Goal: Information Seeking & Learning: Learn about a topic

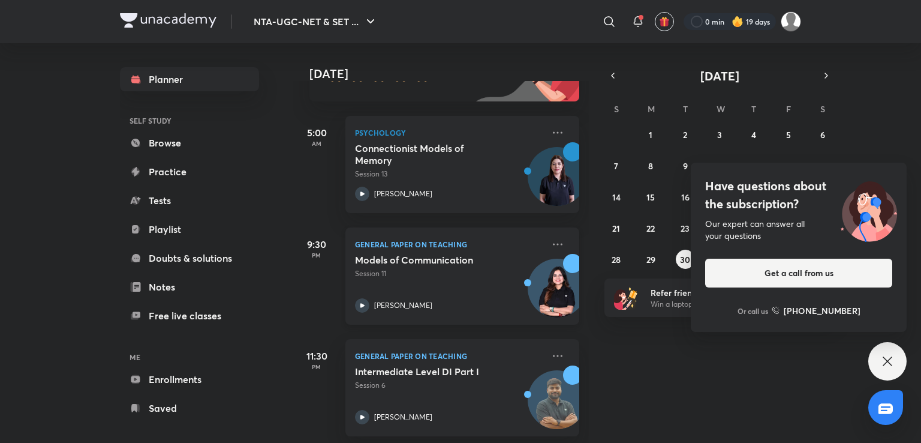
scroll to position [158, 0]
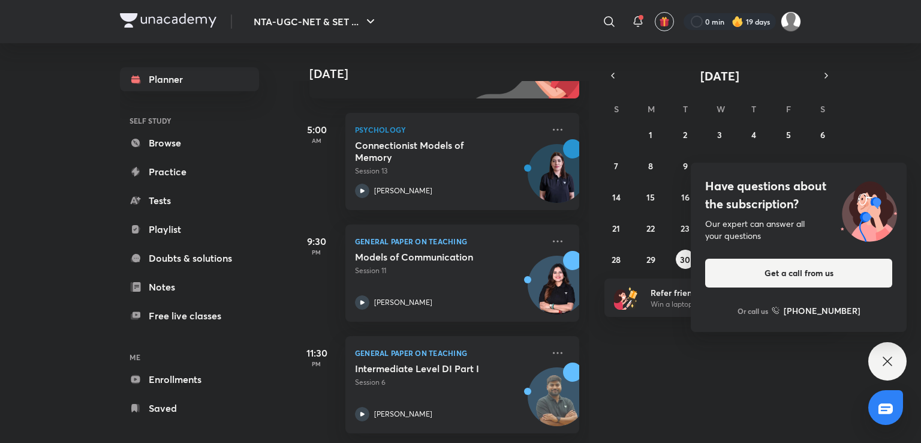
click at [885, 361] on icon at bounding box center [888, 361] width 14 height 14
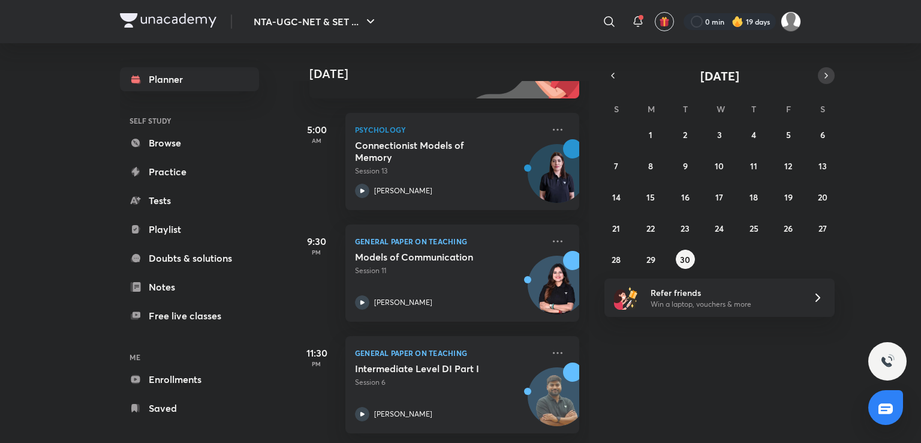
click at [828, 73] on icon "button" at bounding box center [827, 75] width 10 height 11
click at [725, 127] on button "1" at bounding box center [719, 134] width 19 height 19
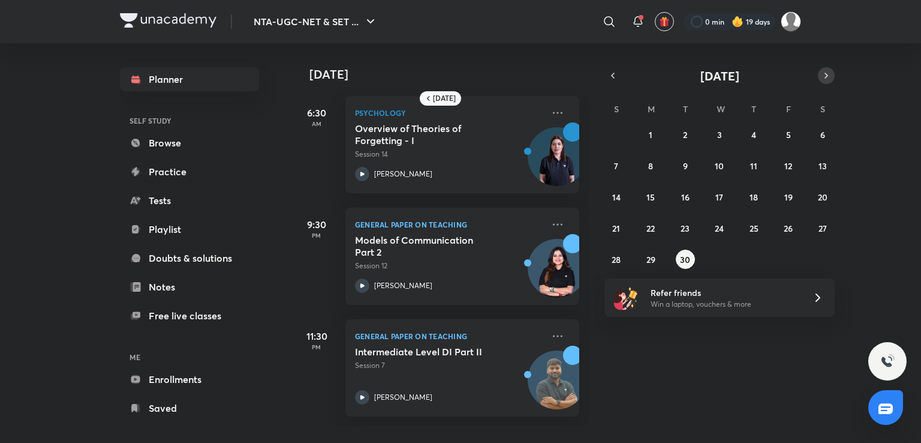
click at [829, 69] on button "button" at bounding box center [826, 75] width 17 height 17
click at [760, 136] on button "2" at bounding box center [753, 134] width 19 height 19
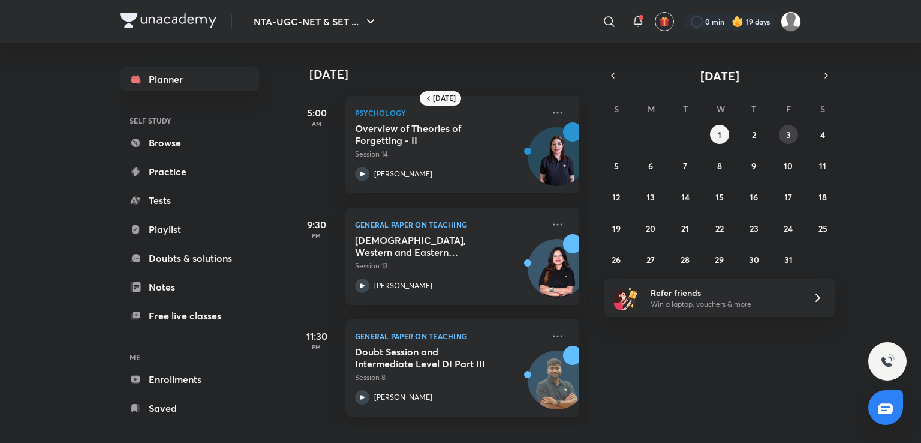
click at [789, 133] on abbr "3" at bounding box center [788, 134] width 5 height 11
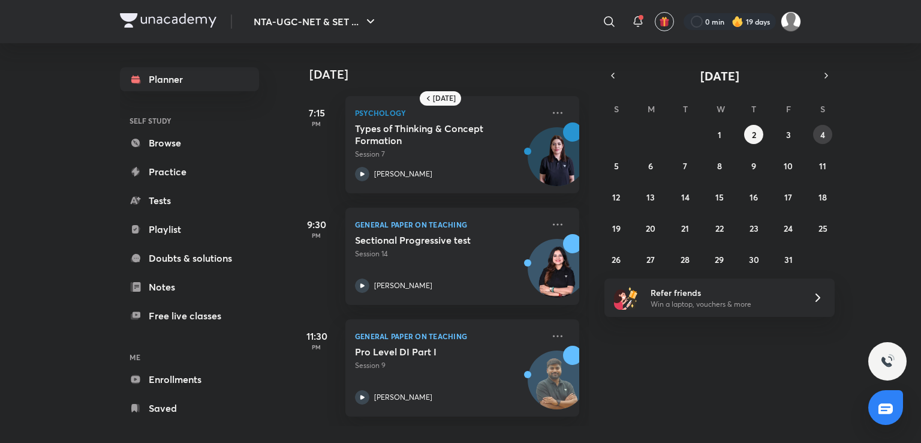
click at [819, 135] on button "4" at bounding box center [822, 134] width 19 height 19
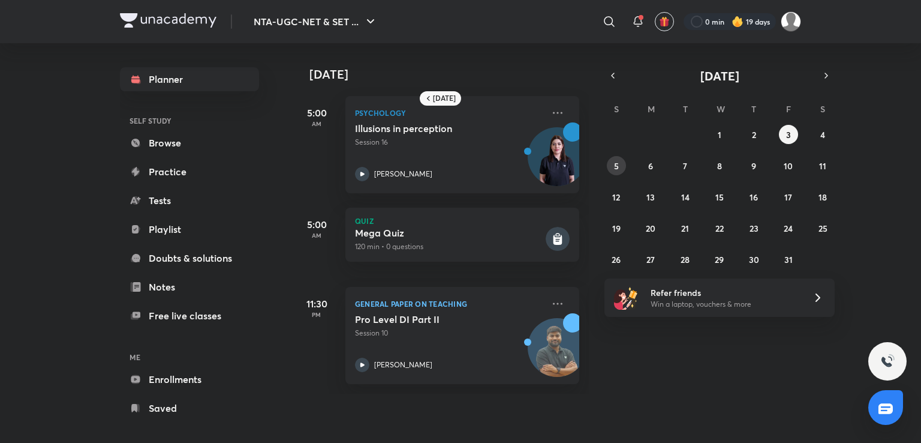
click at [617, 161] on abbr "5" at bounding box center [616, 165] width 5 height 11
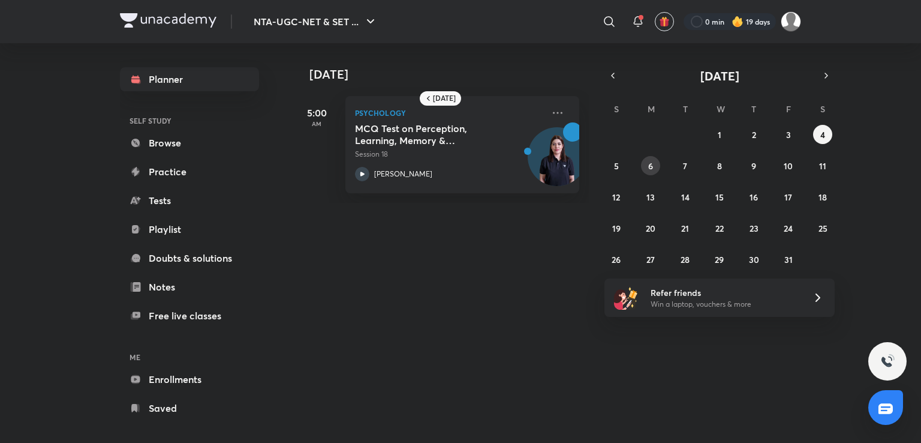
click at [651, 169] on abbr "6" at bounding box center [650, 165] width 5 height 11
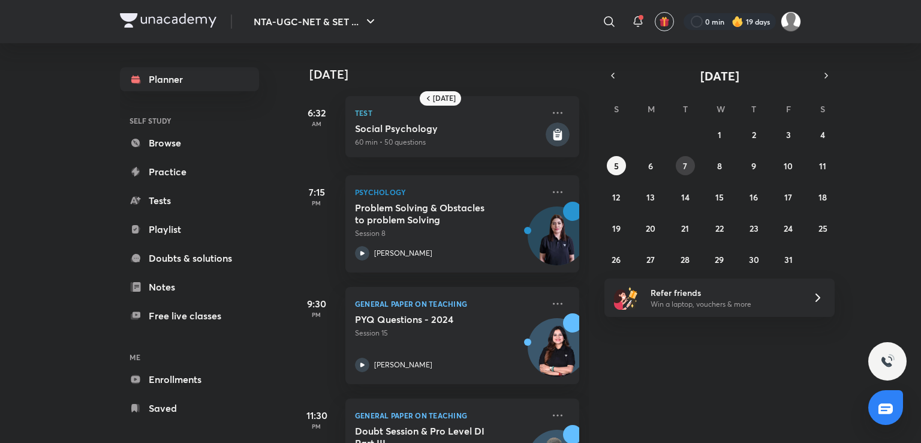
click at [683, 174] on button "7" at bounding box center [685, 165] width 19 height 19
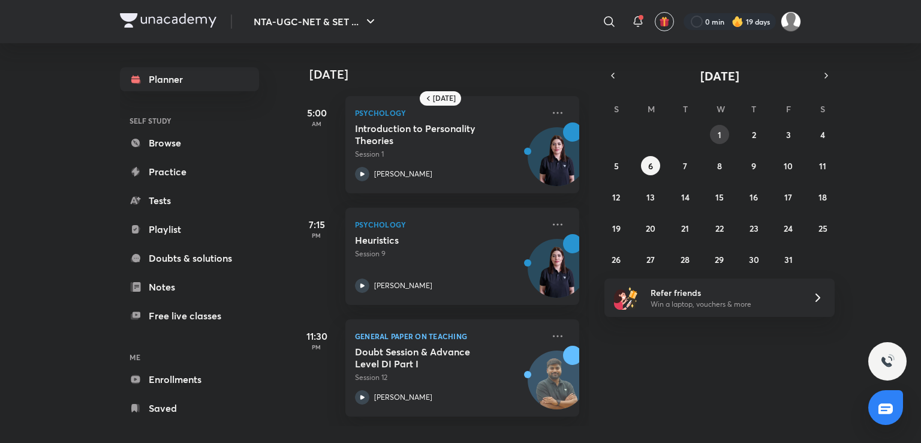
click at [717, 128] on button "1" at bounding box center [719, 134] width 19 height 19
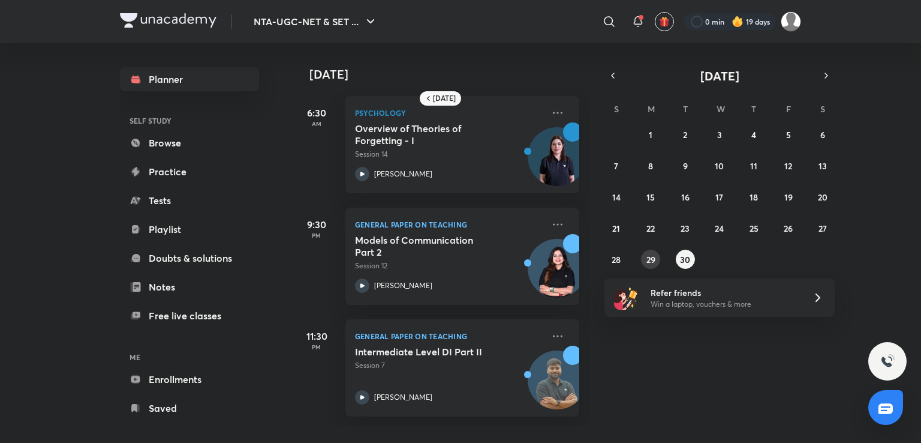
click at [650, 257] on abbr "29" at bounding box center [651, 259] width 9 height 11
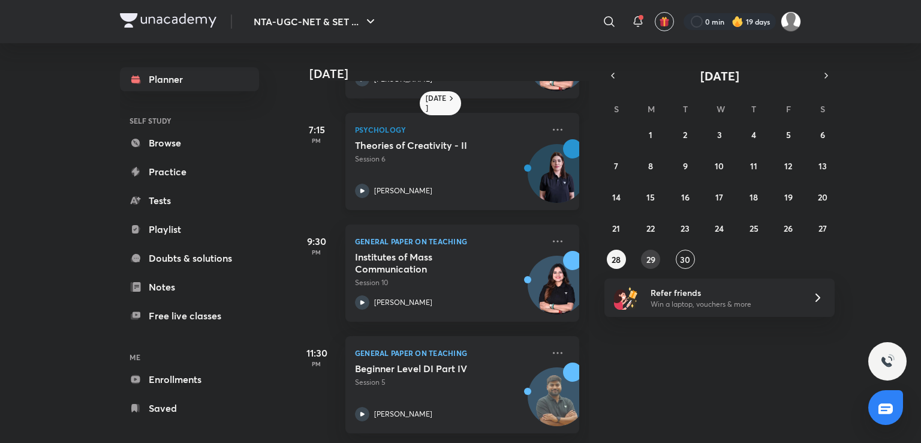
scroll to position [182, 0]
click at [713, 227] on button "24" at bounding box center [719, 227] width 19 height 19
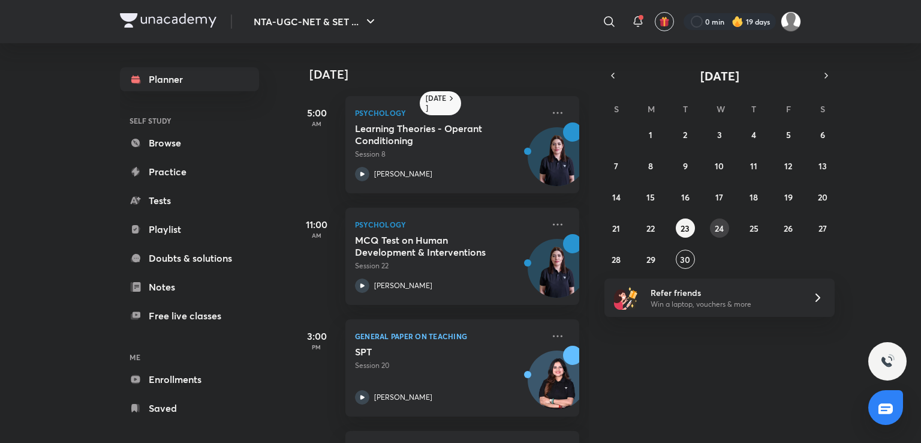
scroll to position [327, 0]
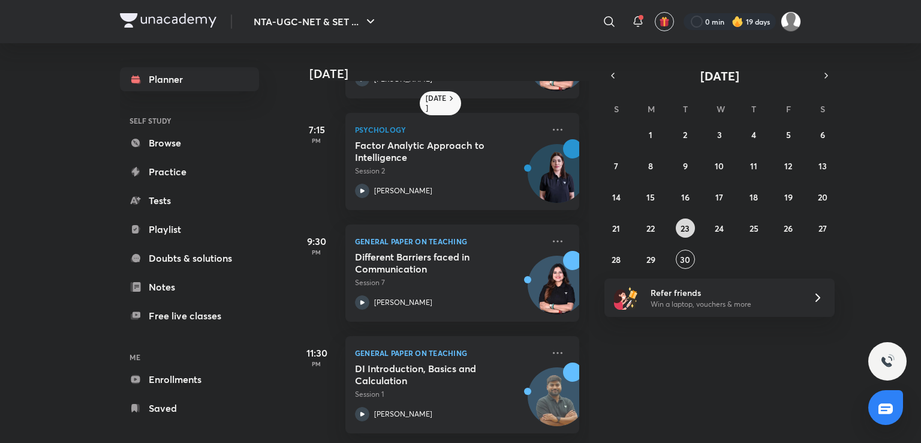
click at [681, 226] on abbr "23" at bounding box center [685, 228] width 9 height 11
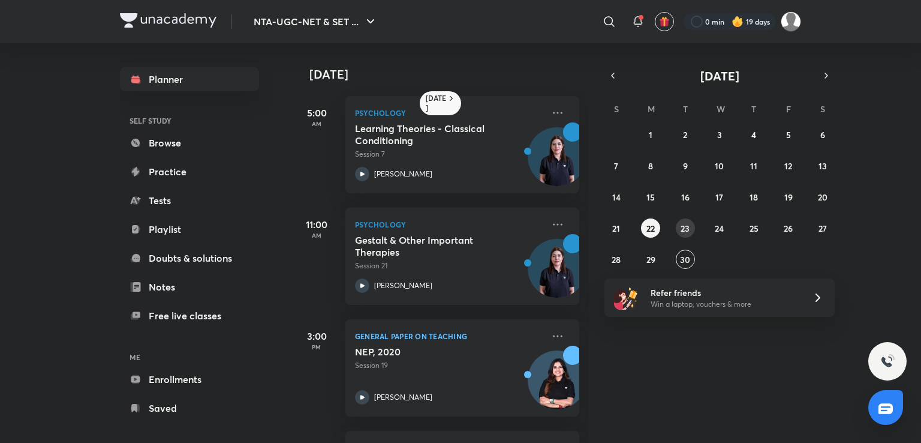
scroll to position [216, 0]
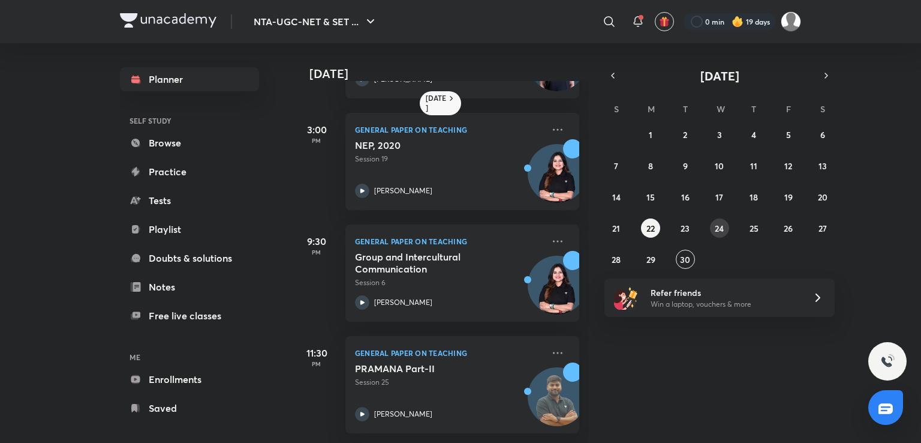
click at [717, 224] on abbr "24" at bounding box center [719, 228] width 9 height 11
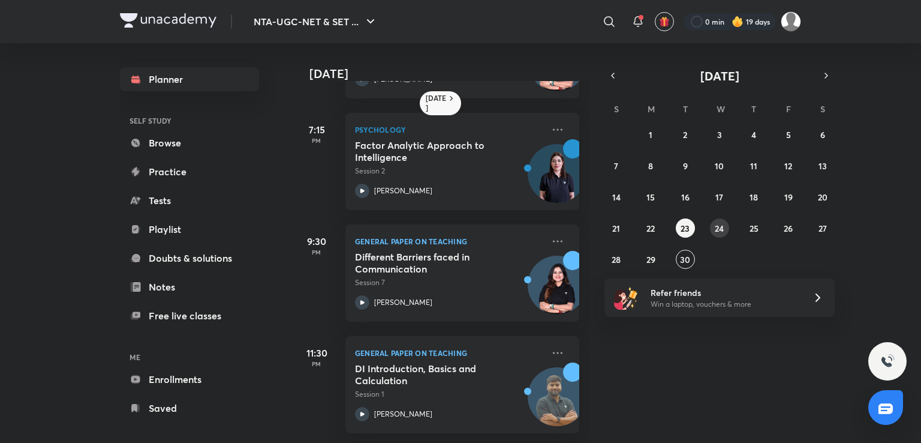
scroll to position [326, 0]
click at [757, 221] on button "25" at bounding box center [753, 227] width 19 height 19
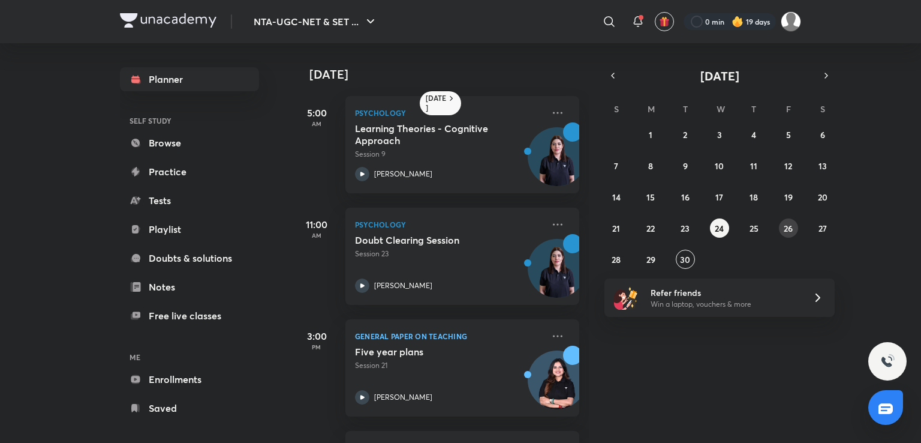
click at [787, 221] on button "26" at bounding box center [788, 227] width 19 height 19
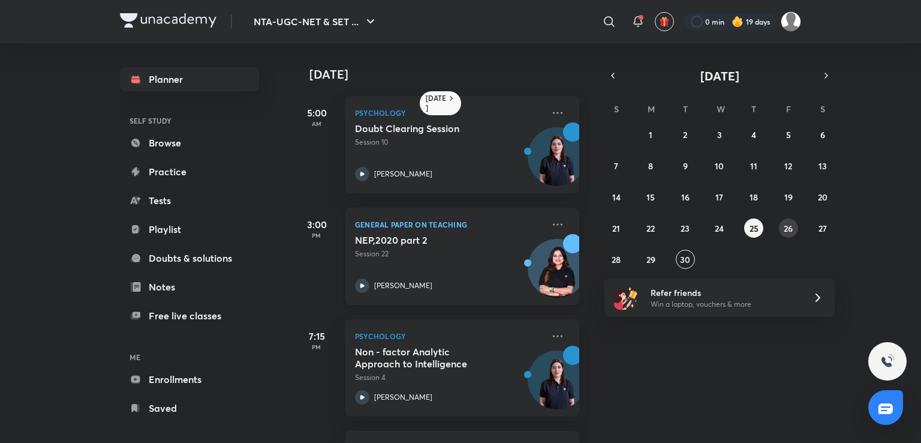
scroll to position [216, 0]
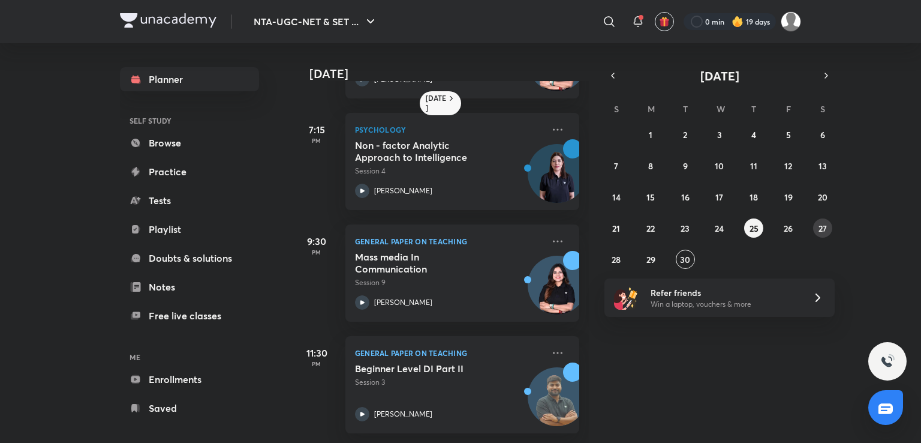
click at [819, 224] on abbr "27" at bounding box center [823, 228] width 8 height 11
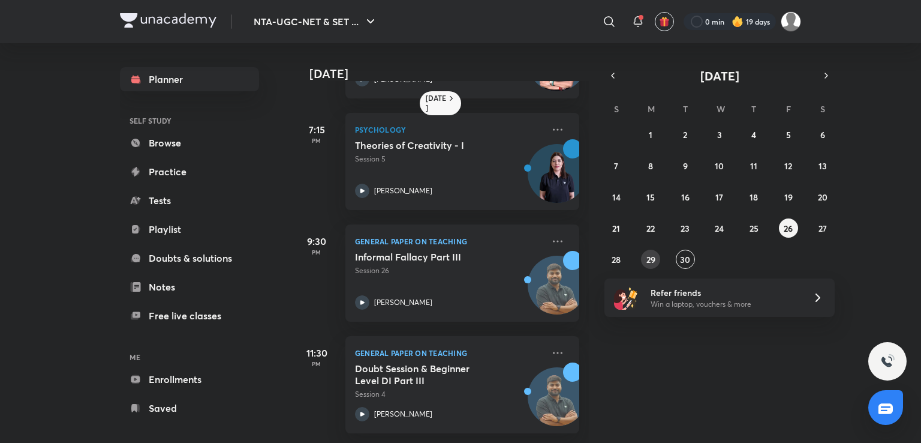
click at [653, 262] on abbr "29" at bounding box center [651, 259] width 9 height 11
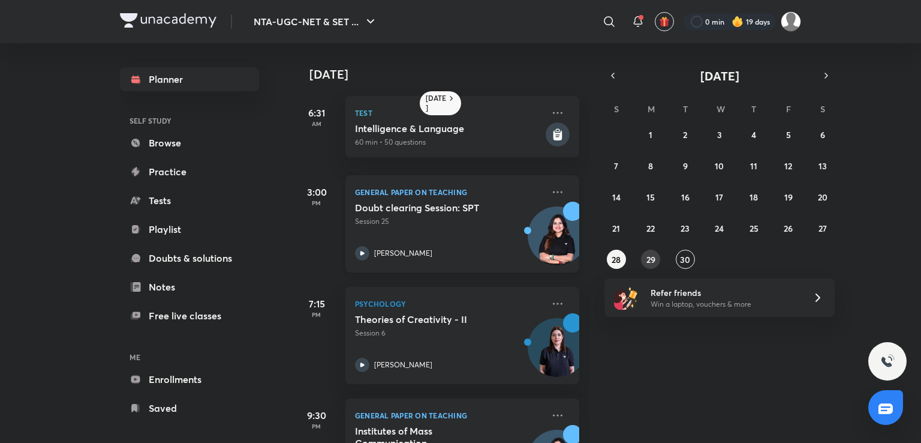
scroll to position [183, 0]
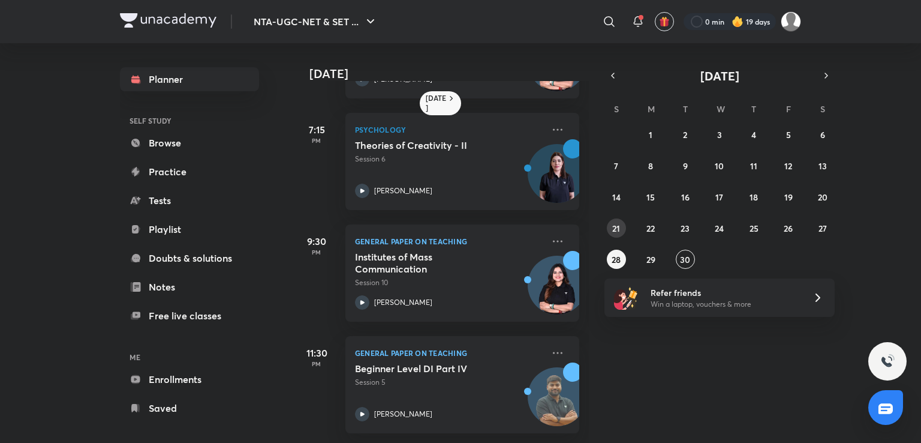
click at [617, 232] on abbr "21" at bounding box center [616, 228] width 8 height 11
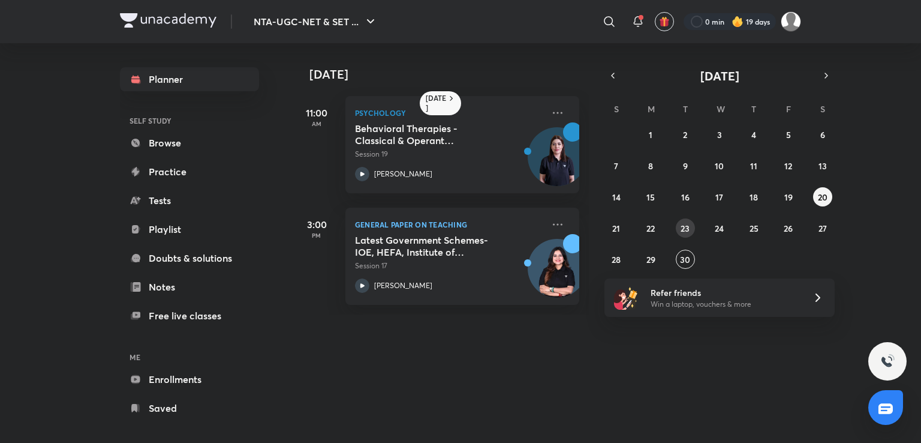
click at [679, 226] on button "23" at bounding box center [685, 227] width 19 height 19
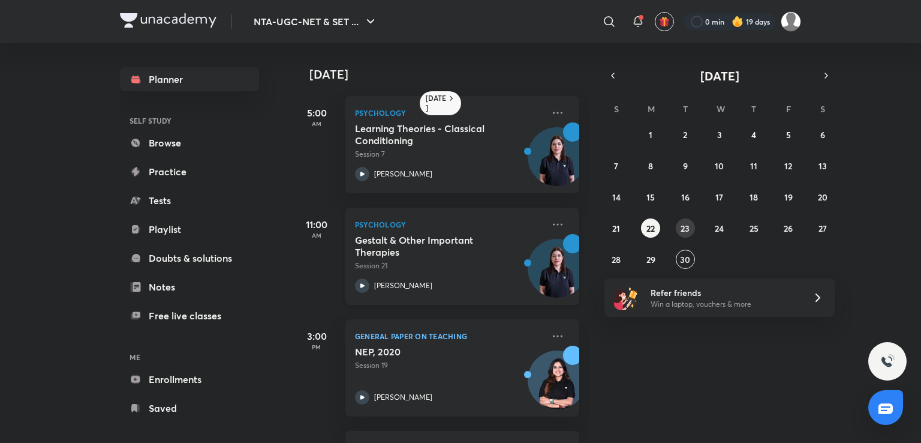
scroll to position [216, 0]
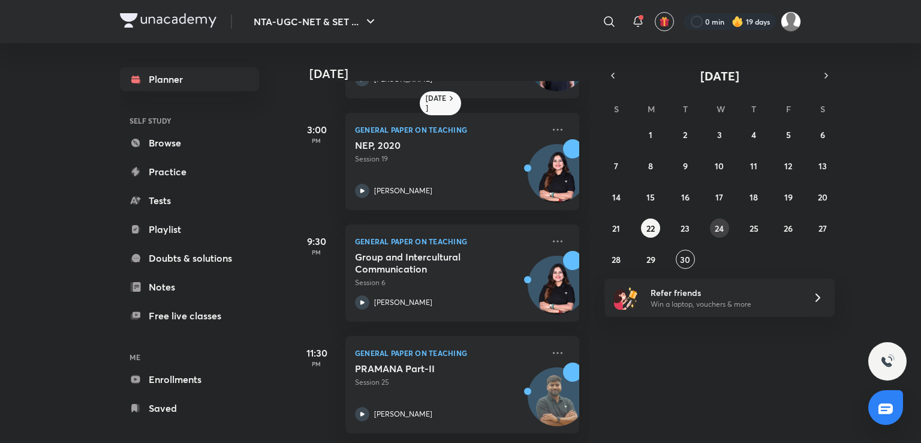
click at [720, 226] on abbr "24" at bounding box center [719, 228] width 9 height 11
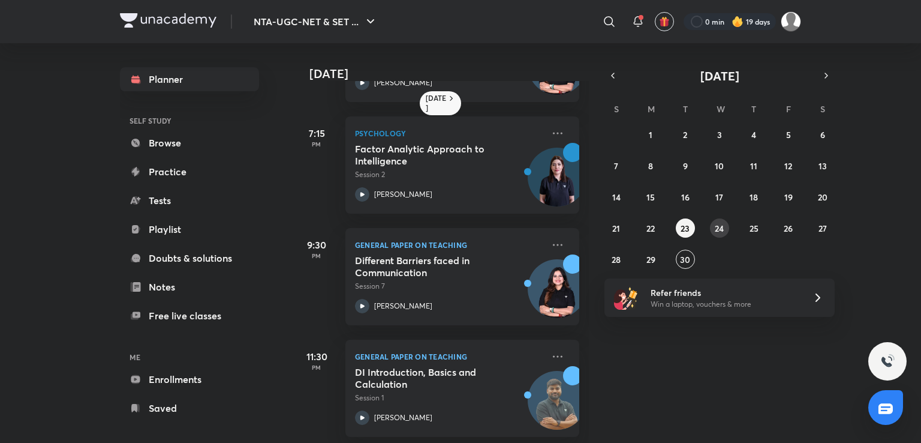
scroll to position [327, 0]
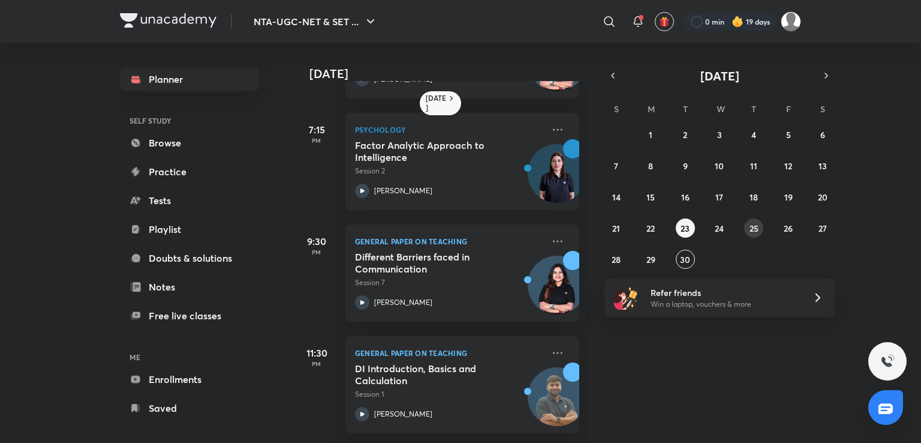
click at [753, 224] on abbr "25" at bounding box center [754, 228] width 9 height 11
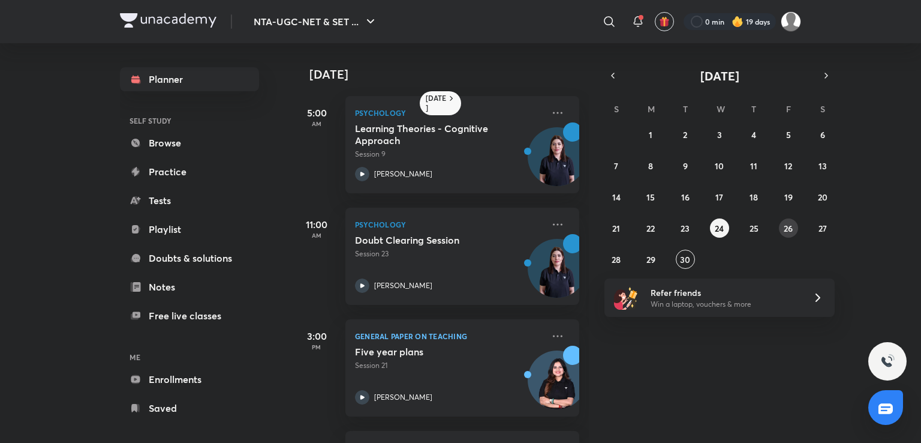
click at [786, 227] on abbr "26" at bounding box center [788, 228] width 9 height 11
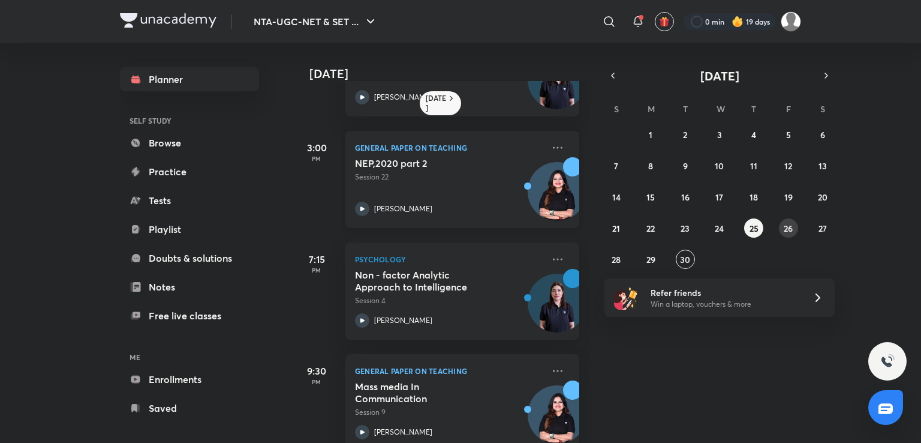
scroll to position [216, 0]
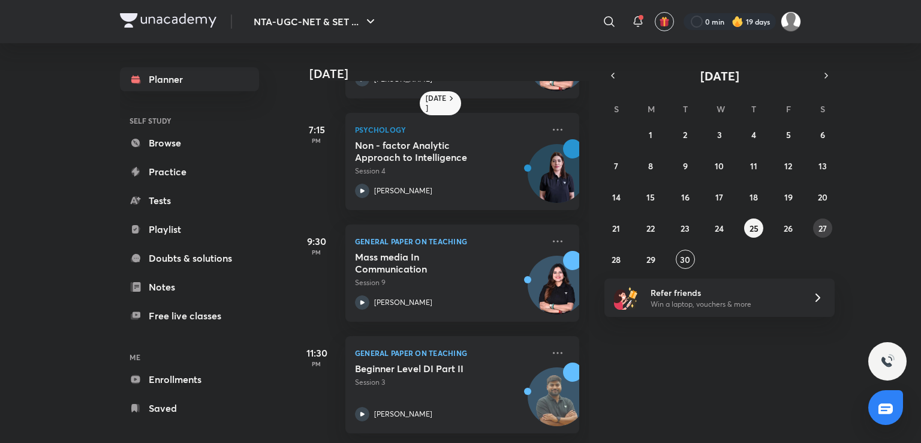
click at [818, 235] on button "27" at bounding box center [822, 227] width 19 height 19
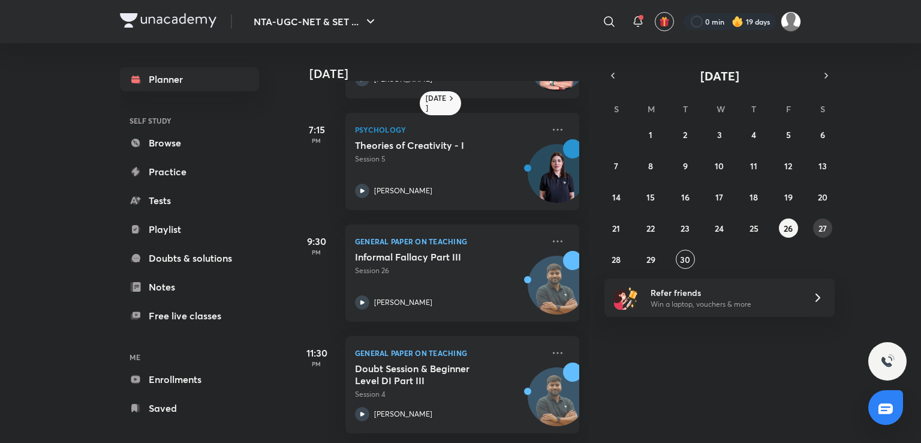
scroll to position [216, 9]
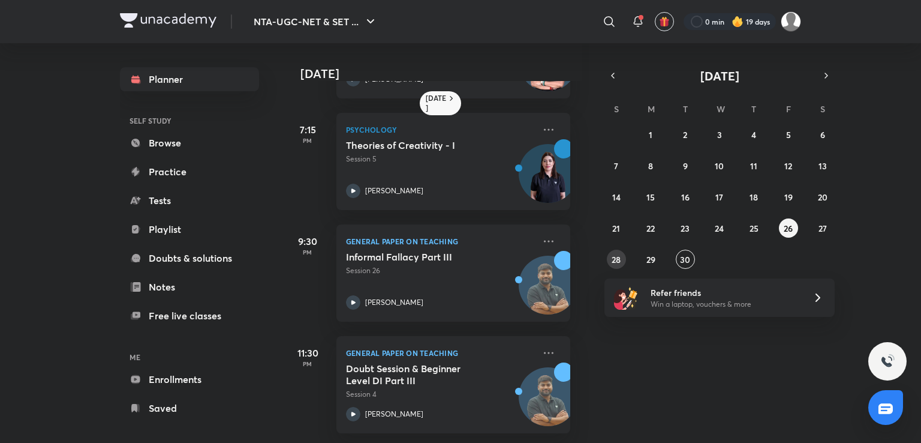
click at [619, 257] on abbr "28" at bounding box center [616, 259] width 9 height 11
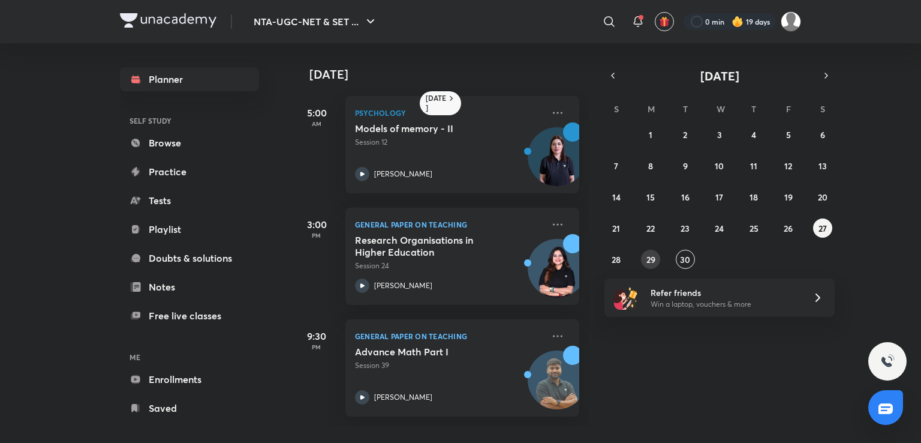
click at [654, 257] on abbr "29" at bounding box center [651, 259] width 9 height 11
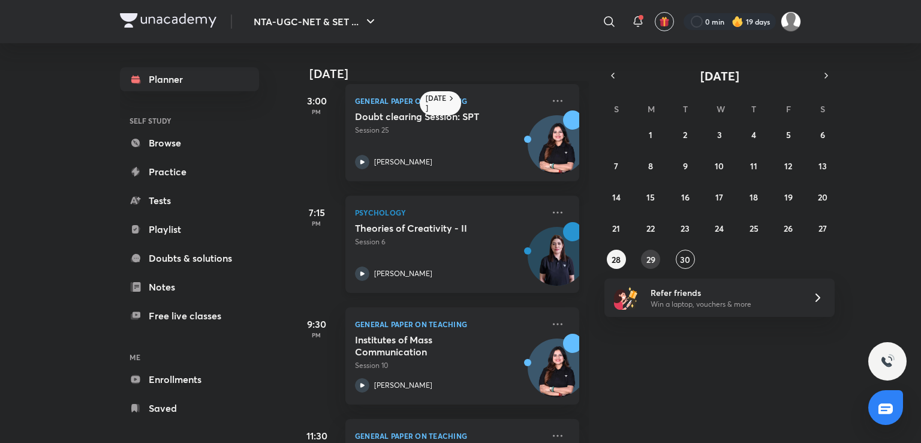
scroll to position [183, 0]
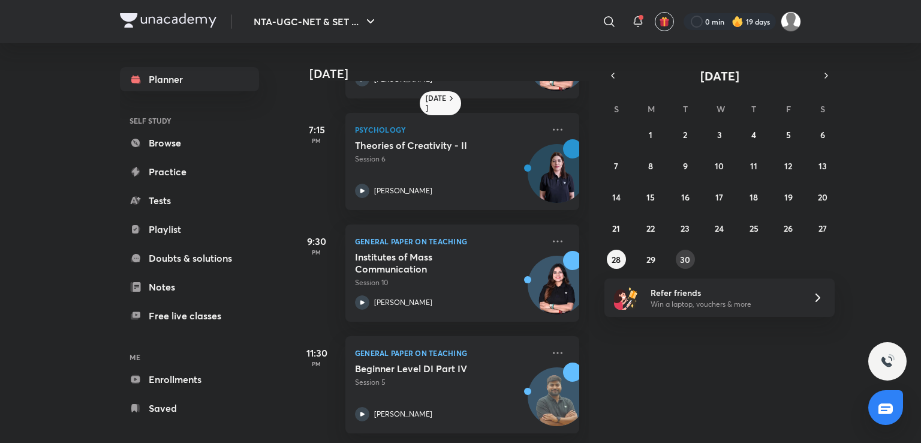
click at [691, 253] on button "30" at bounding box center [685, 259] width 19 height 19
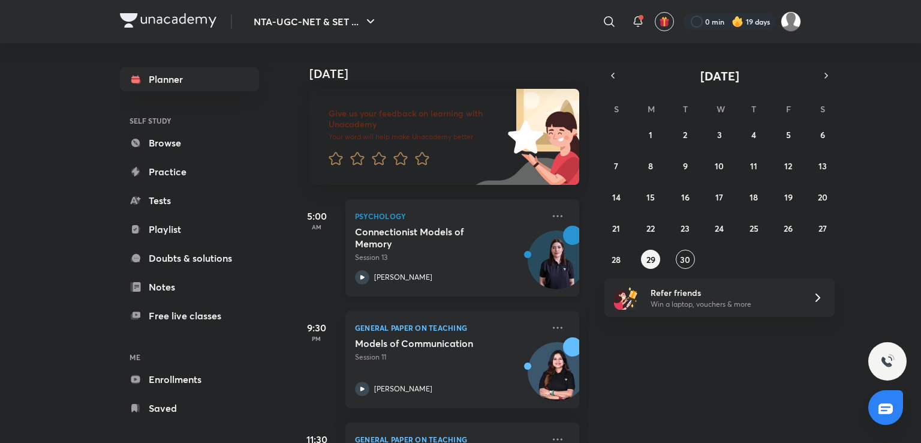
scroll to position [158, 0]
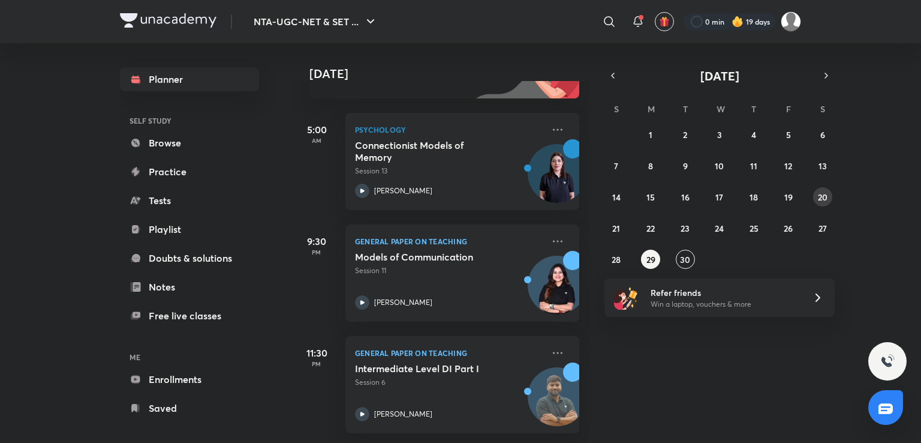
click at [824, 194] on abbr "20" at bounding box center [823, 196] width 10 height 11
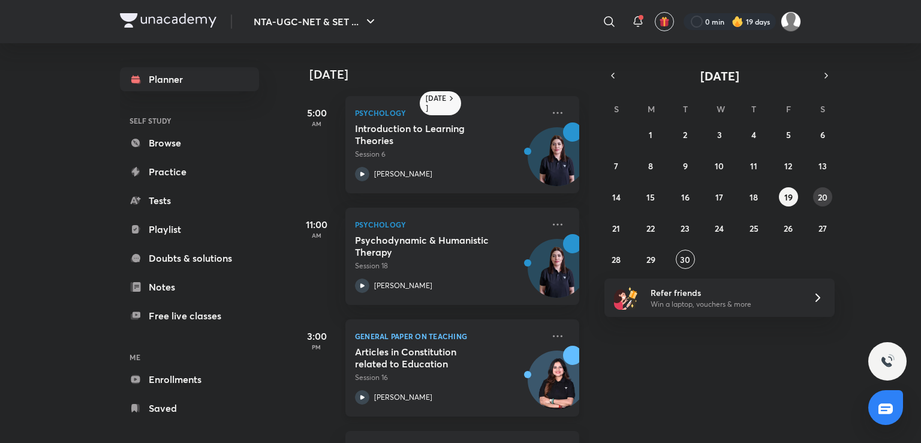
scroll to position [104, 0]
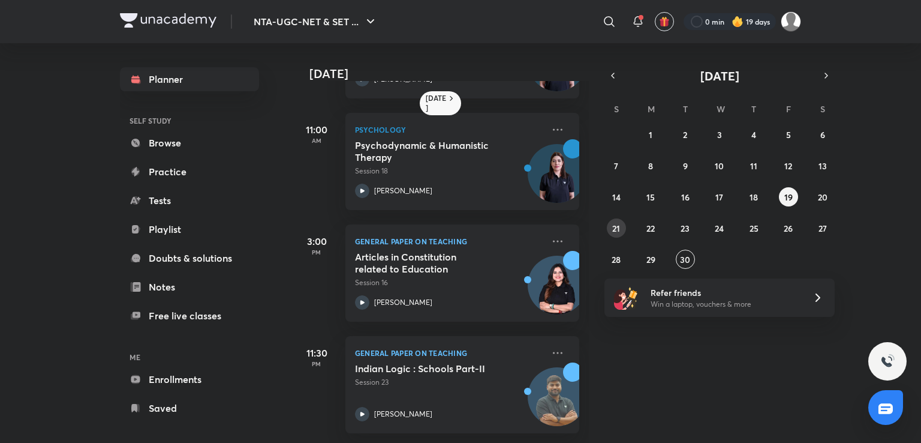
click at [617, 226] on abbr "21" at bounding box center [616, 228] width 8 height 11
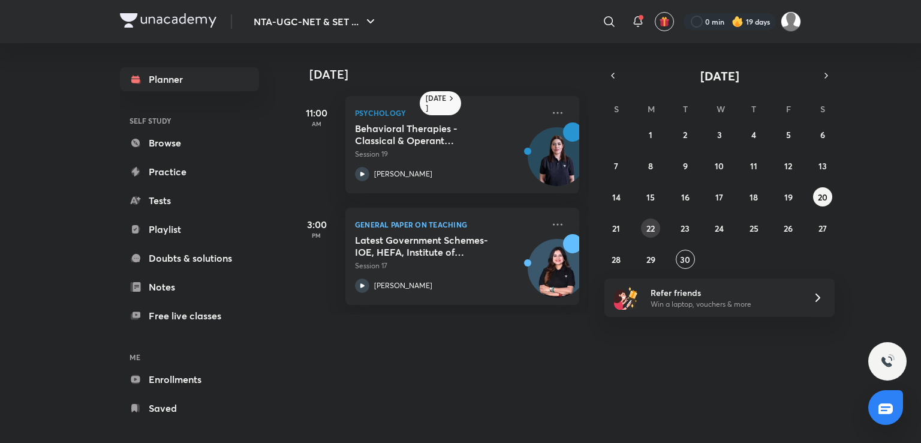
click at [652, 231] on abbr "22" at bounding box center [651, 228] width 8 height 11
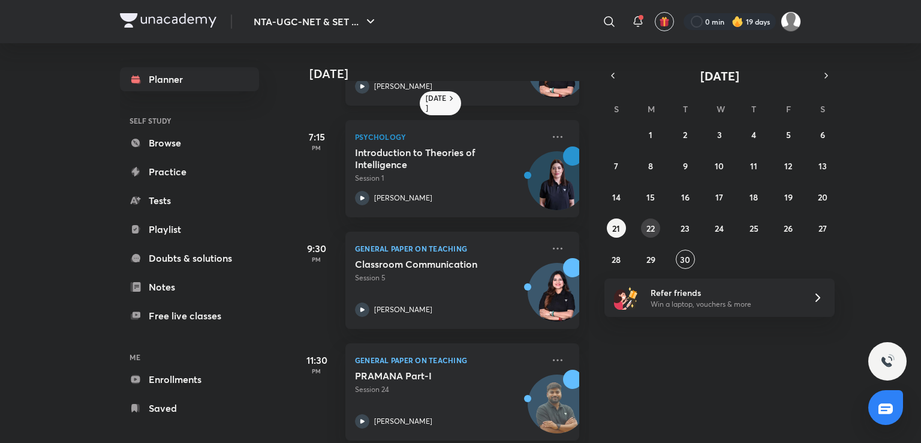
scroll to position [295, 0]
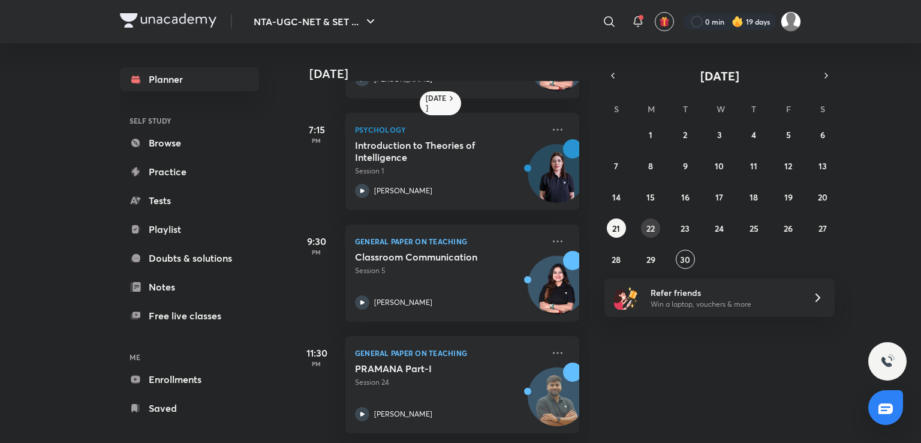
click at [651, 227] on abbr "22" at bounding box center [651, 228] width 8 height 11
click at [684, 227] on abbr "23" at bounding box center [685, 228] width 9 height 11
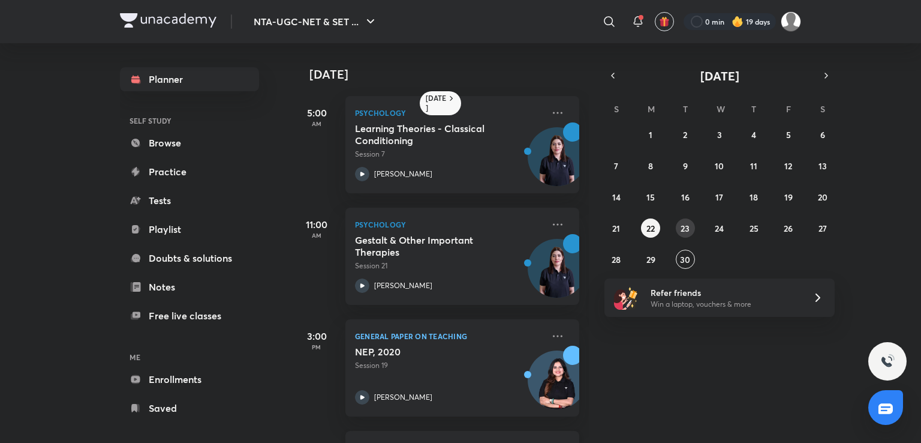
scroll to position [216, 0]
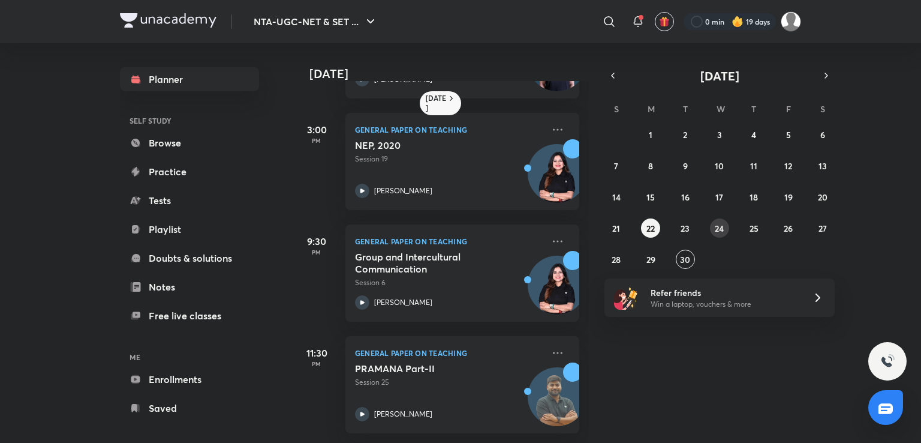
click at [719, 227] on abbr "24" at bounding box center [719, 228] width 9 height 11
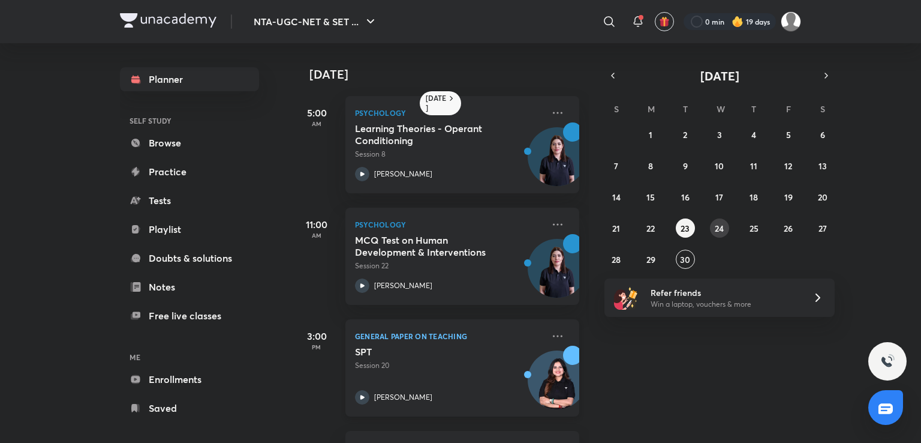
scroll to position [327, 0]
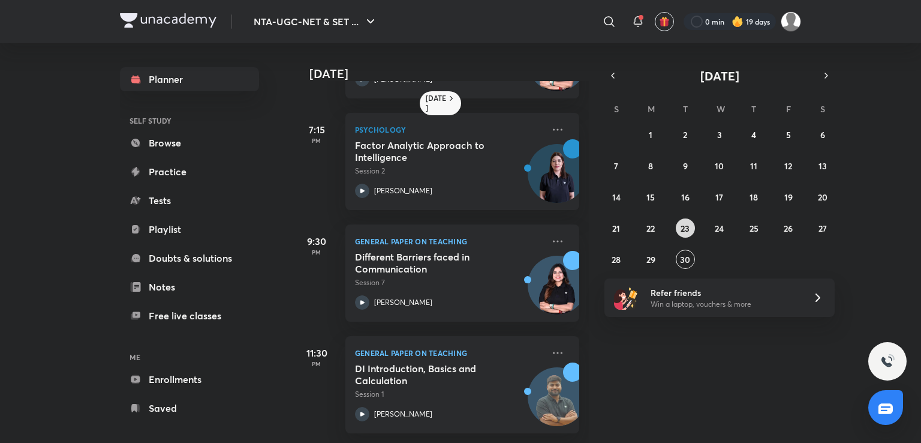
click at [684, 231] on abbr "23" at bounding box center [685, 228] width 9 height 11
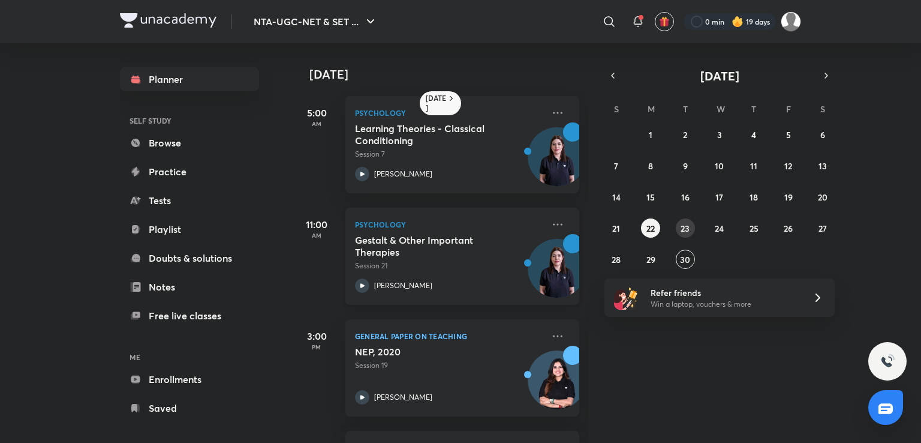
scroll to position [216, 0]
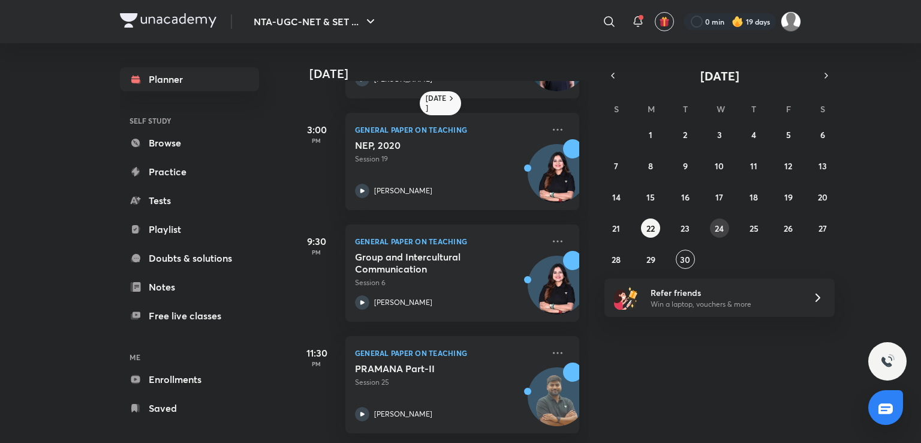
click at [722, 227] on abbr "24" at bounding box center [719, 228] width 9 height 11
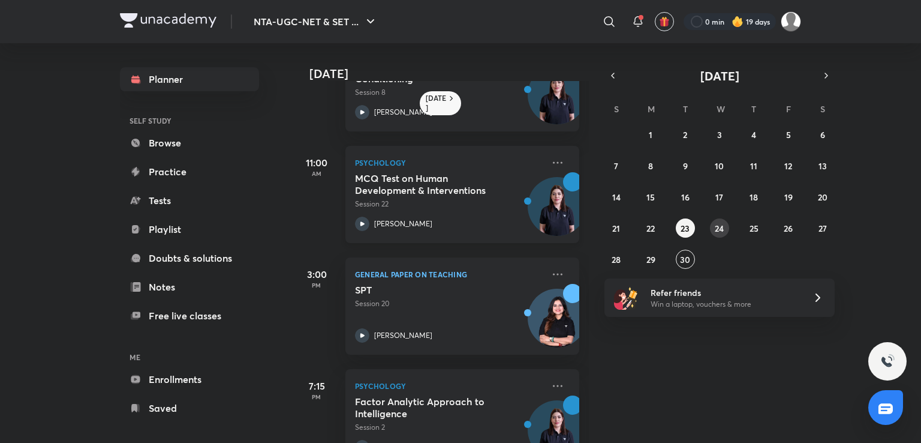
scroll to position [327, 0]
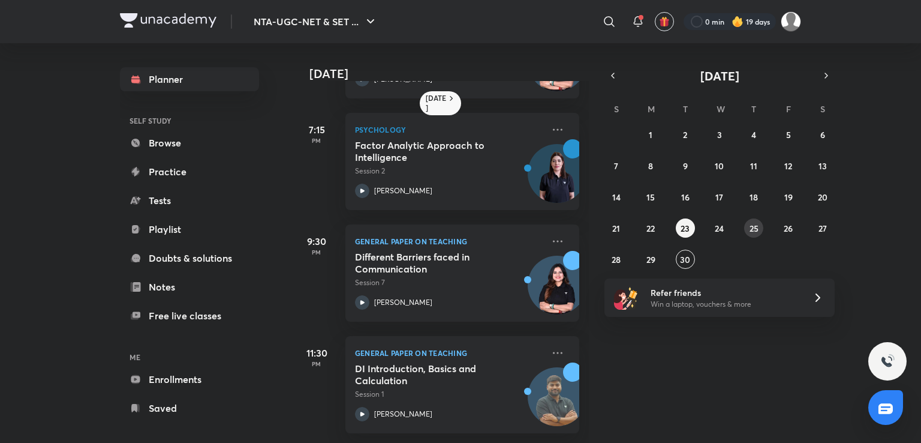
click at [753, 227] on abbr "25" at bounding box center [754, 228] width 9 height 11
click at [789, 229] on abbr "26" at bounding box center [788, 228] width 9 height 11
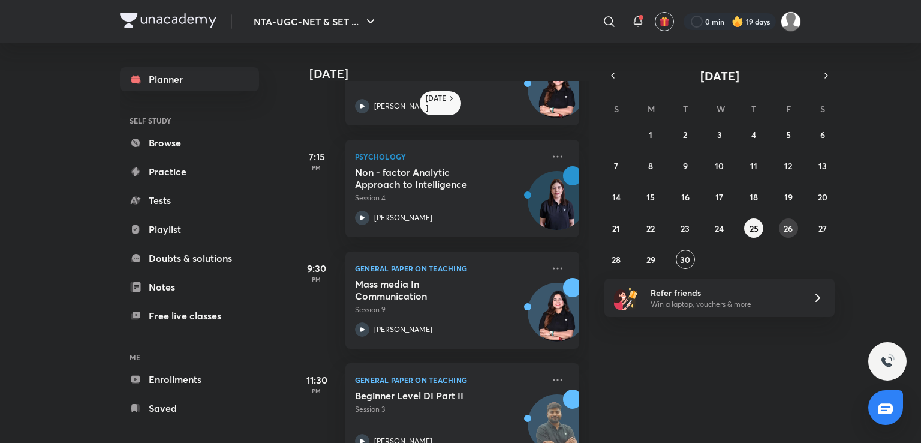
scroll to position [0, 0]
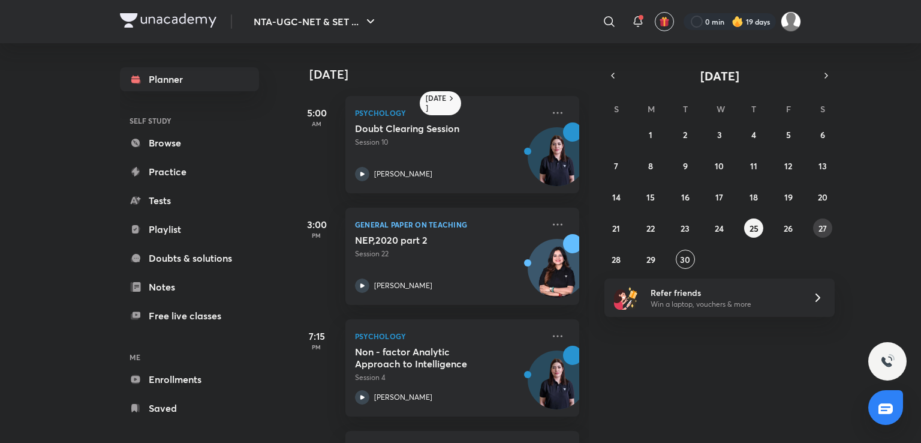
click at [815, 230] on button "27" at bounding box center [822, 227] width 19 height 19
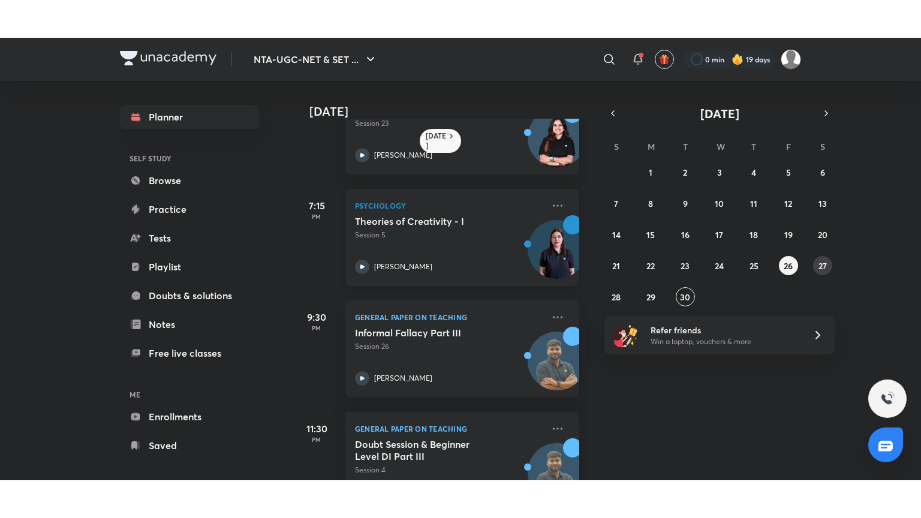
scroll to position [167, 0]
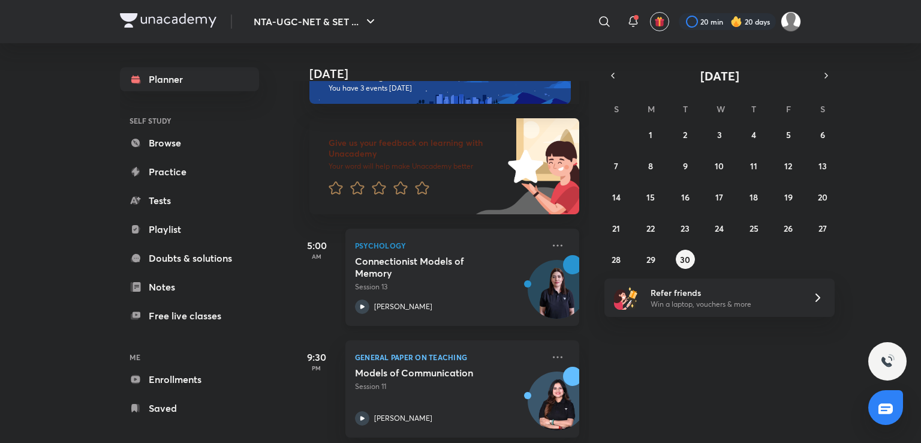
scroll to position [158, 0]
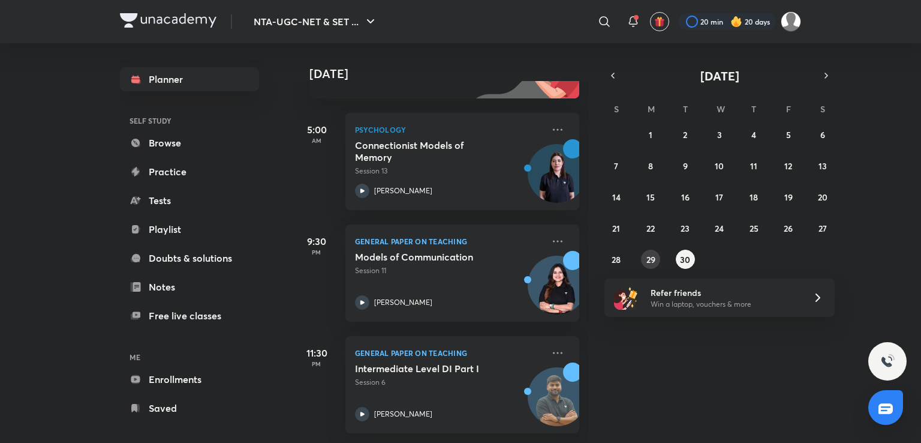
click at [650, 262] on abbr "29" at bounding box center [651, 259] width 9 height 11
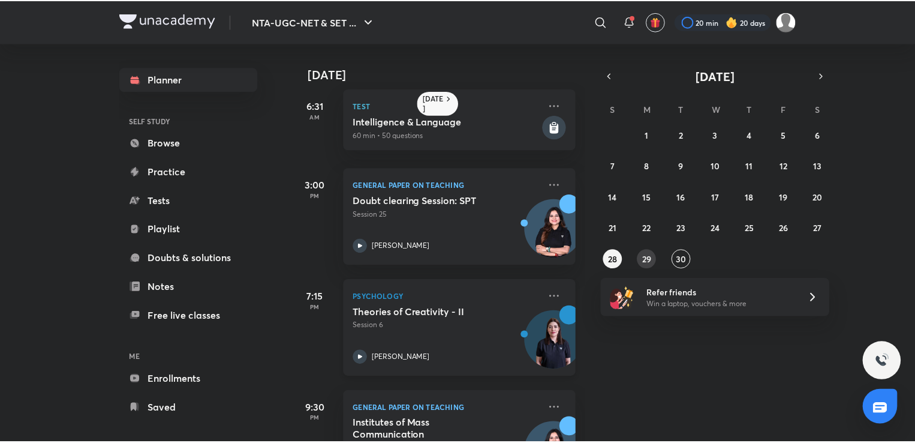
scroll to position [0, 0]
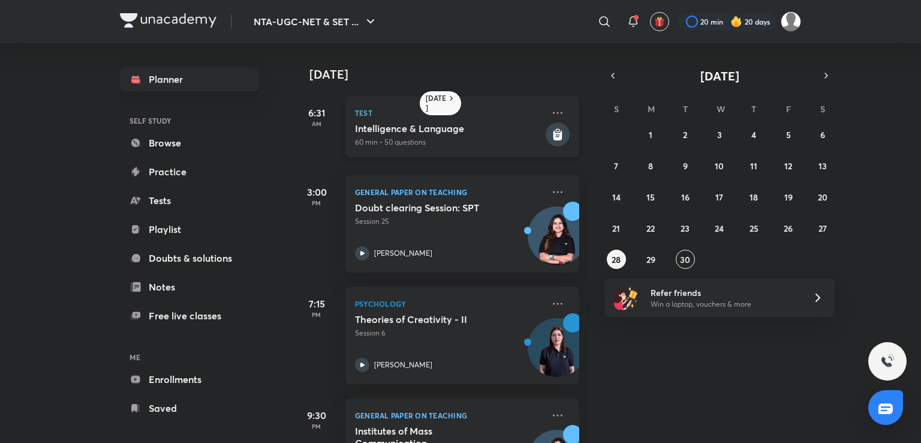
click at [554, 137] on icon at bounding box center [558, 135] width 9 height 10
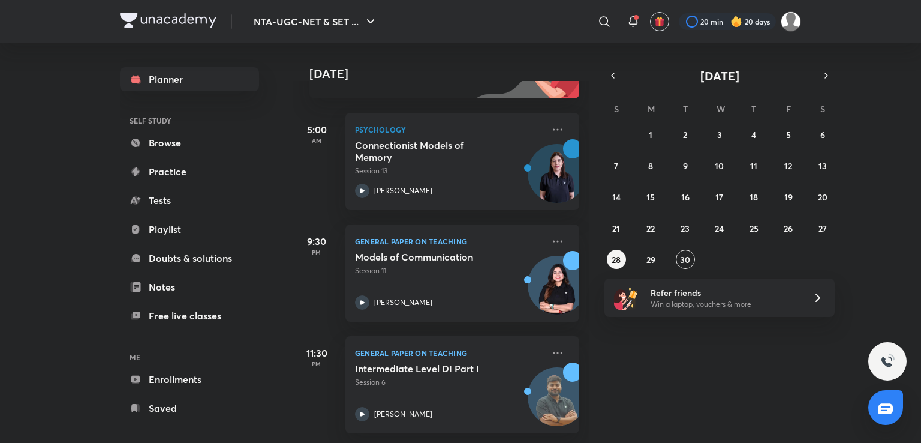
scroll to position [158, 0]
click at [684, 259] on abbr "30" at bounding box center [685, 259] width 10 height 11
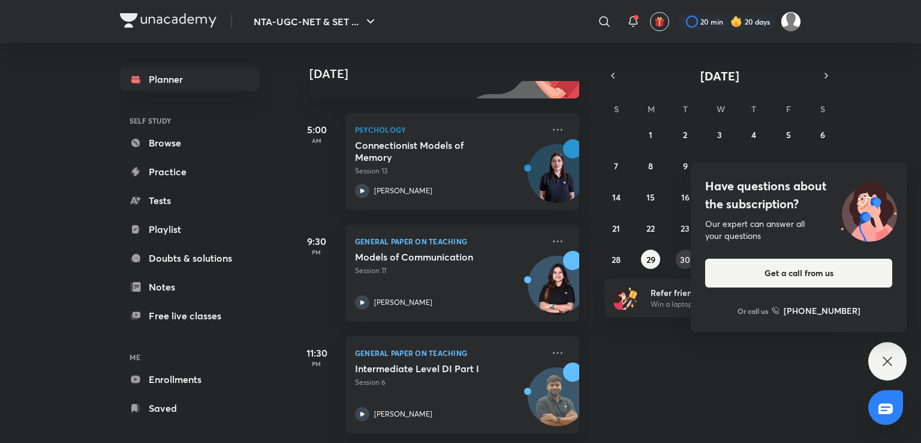
click at [684, 259] on abbr "30" at bounding box center [685, 259] width 10 height 11
click at [651, 259] on abbr "29" at bounding box center [651, 259] width 9 height 11
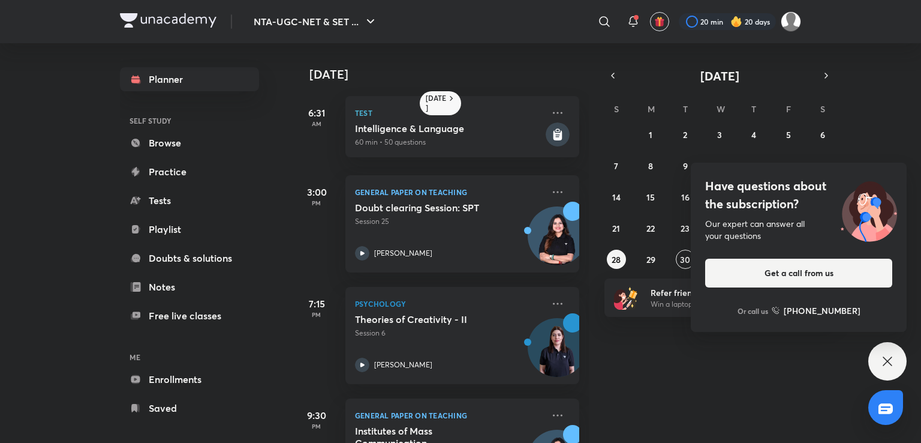
click at [891, 370] on div "Have questions about the subscription? Our expert can answer all your questions…" at bounding box center [888, 361] width 38 height 38
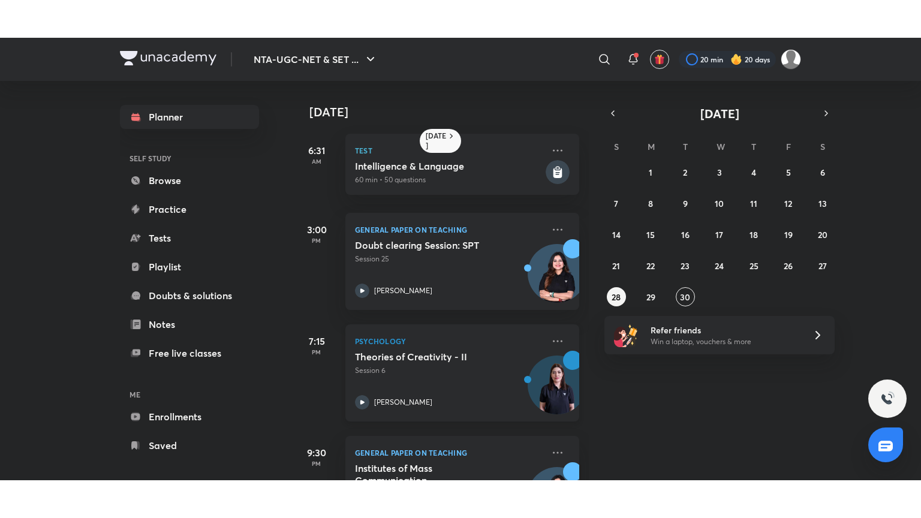
scroll to position [183, 0]
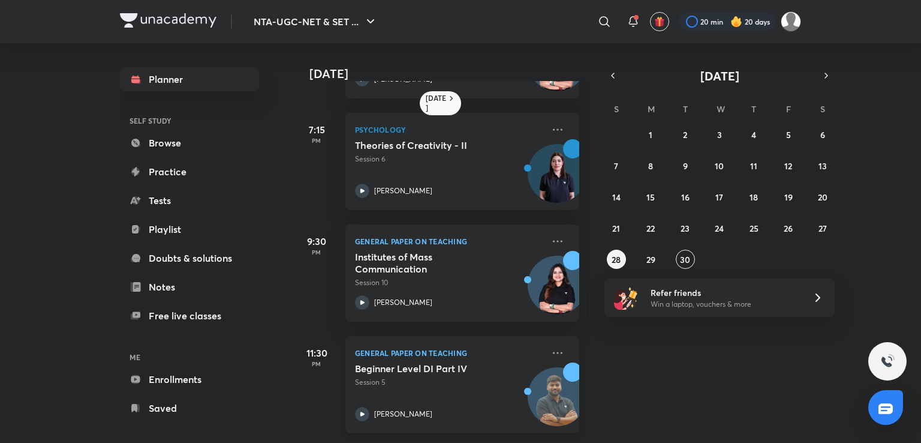
click at [487, 394] on div "Beginner Level DI Part IV Session 5 Rajat Kumar" at bounding box center [449, 391] width 188 height 59
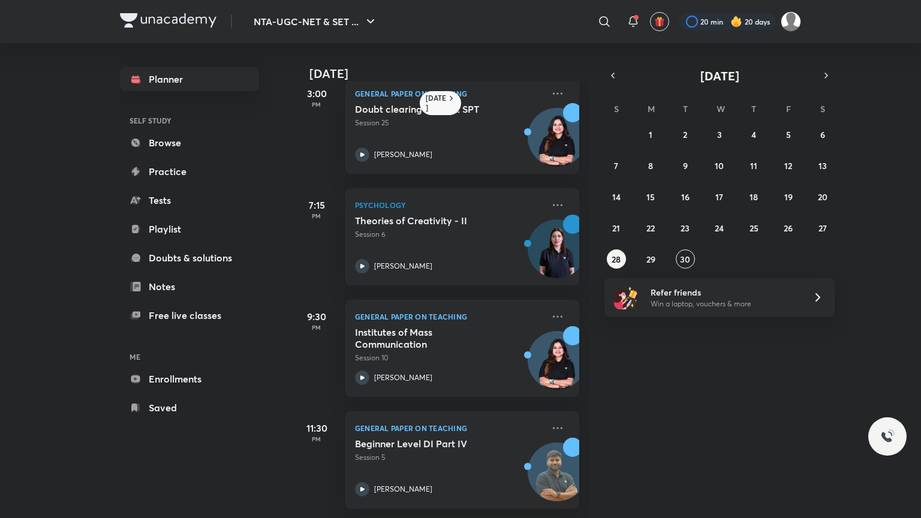
scroll to position [107, 0]
